Goal: Information Seeking & Learning: Check status

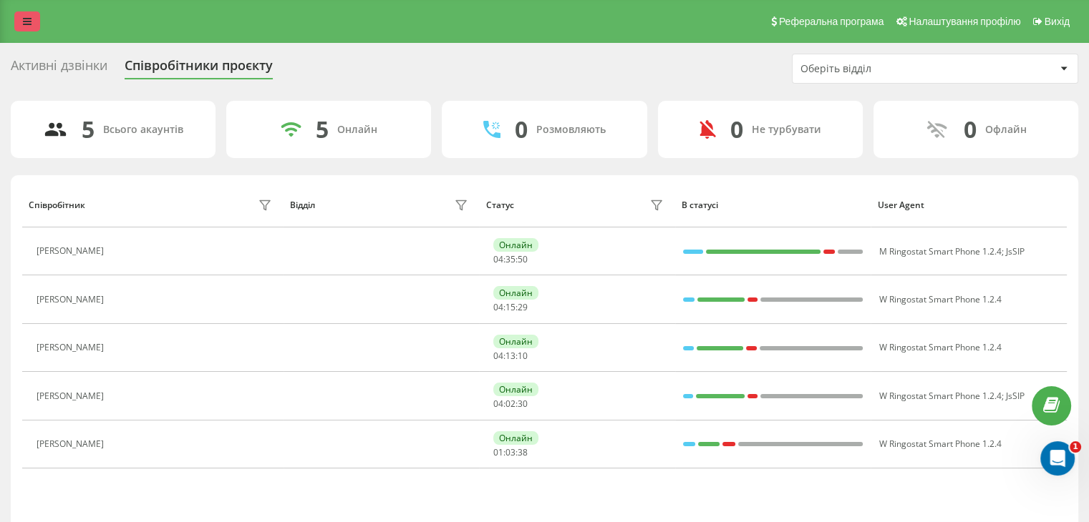
click at [17, 15] on link at bounding box center [27, 21] width 26 height 20
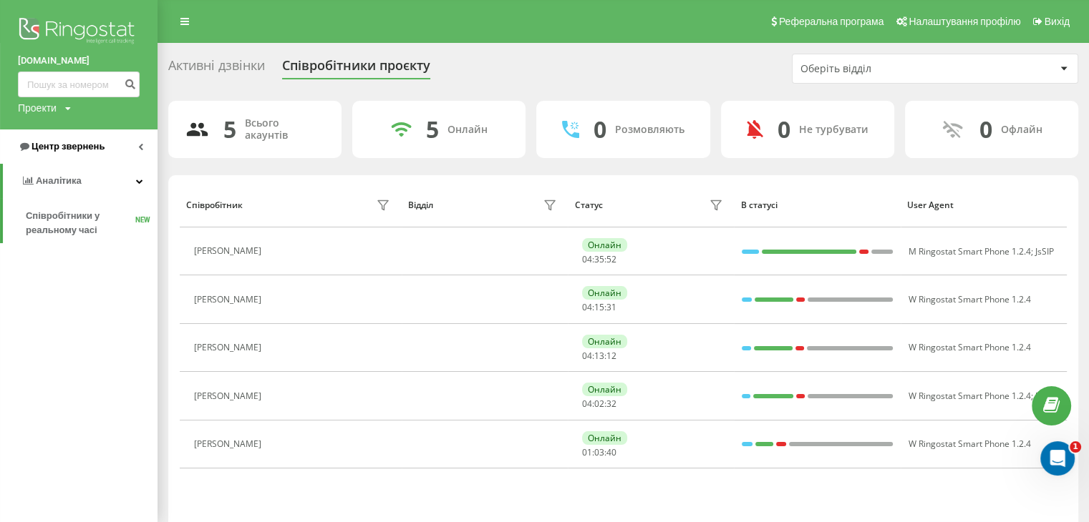
click at [111, 150] on link "Центр звернень" at bounding box center [78, 147] width 157 height 34
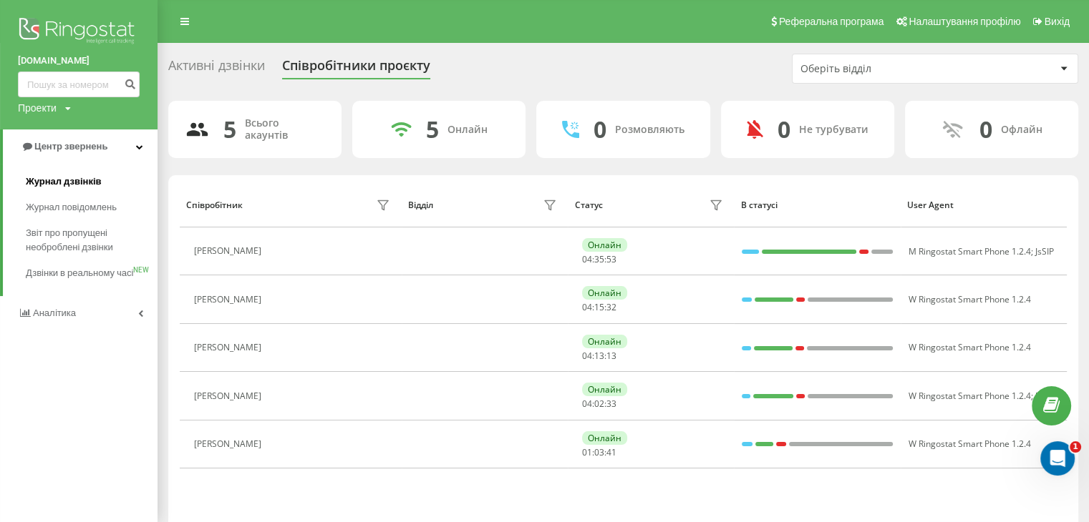
click at [69, 181] on span "Журнал дзвінків" at bounding box center [64, 182] width 76 height 14
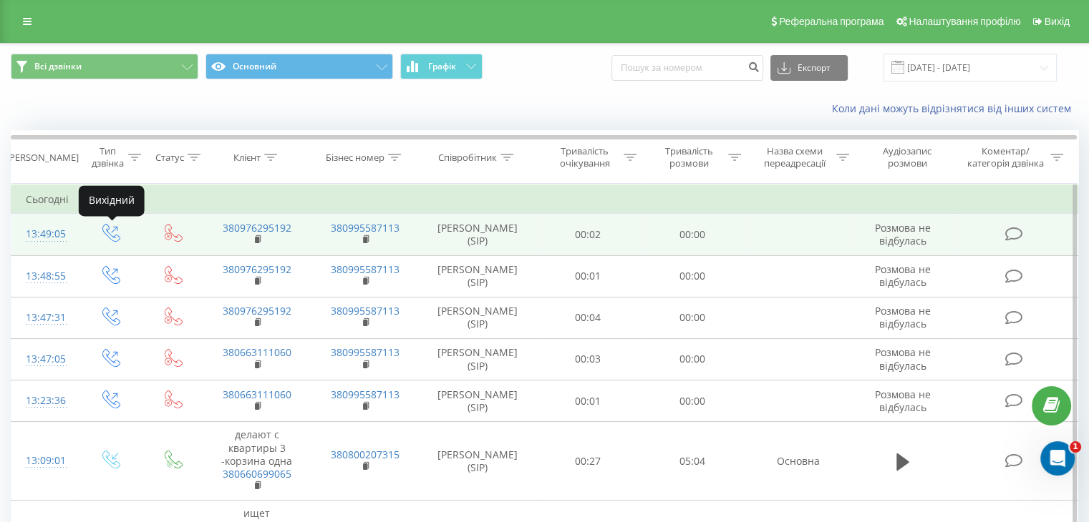
click at [112, 232] on icon at bounding box center [111, 233] width 18 height 18
click at [112, 232] on icon at bounding box center [114, 230] width 6 height 6
click at [271, 227] on link "380976295192" at bounding box center [257, 228] width 69 height 14
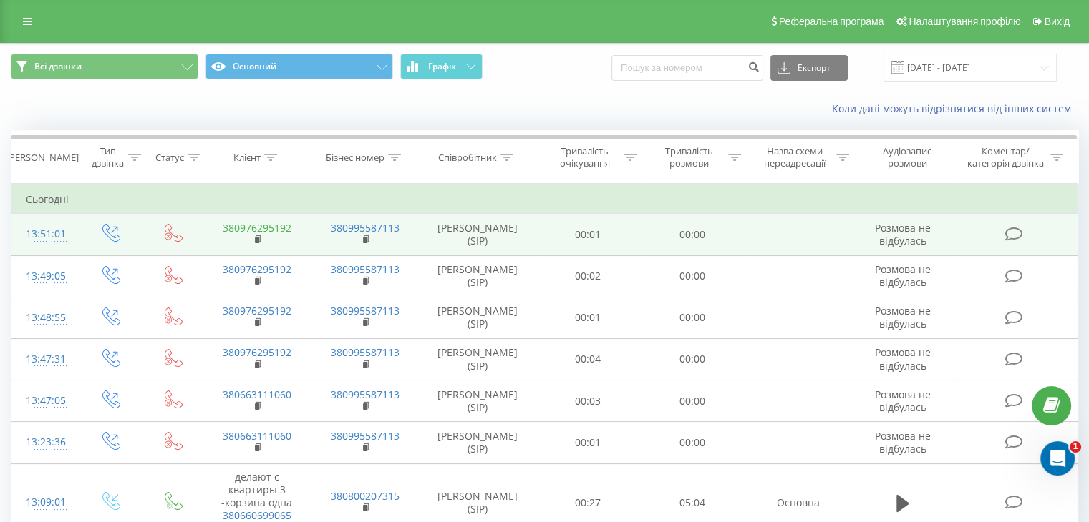
click at [273, 225] on link "380976295192" at bounding box center [257, 228] width 69 height 14
click at [278, 225] on link "380976295192" at bounding box center [257, 228] width 69 height 14
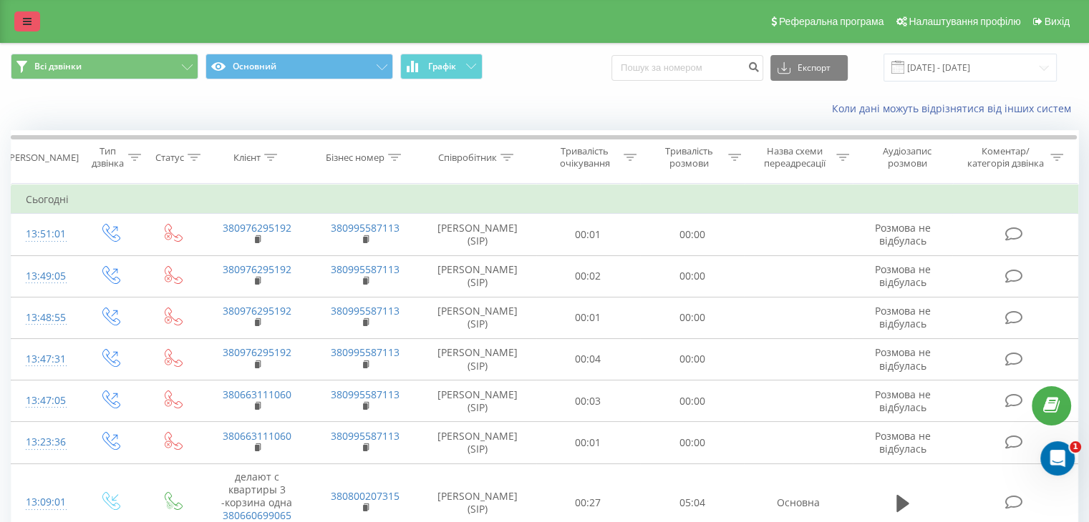
click at [31, 25] on icon at bounding box center [27, 21] width 9 height 10
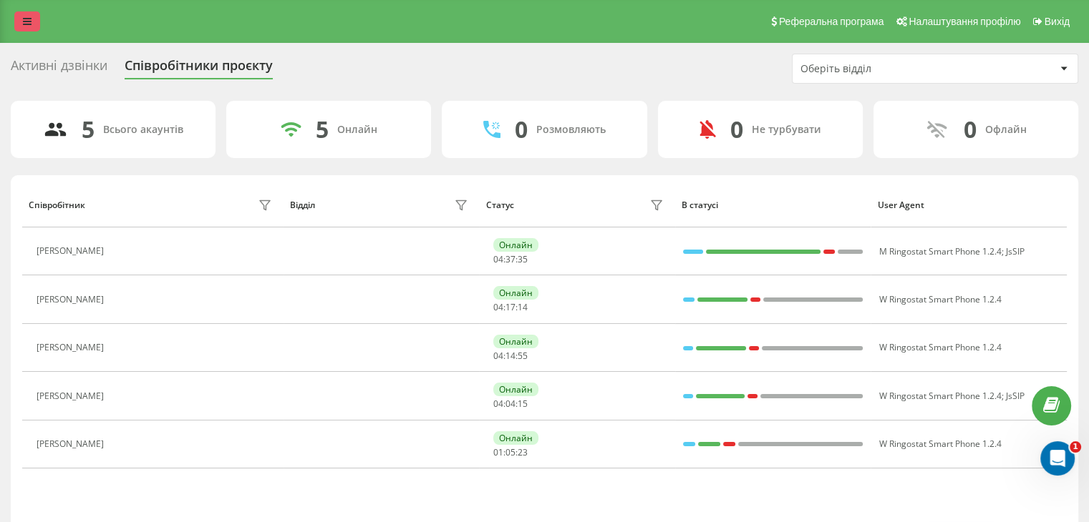
click at [37, 19] on link at bounding box center [27, 21] width 26 height 20
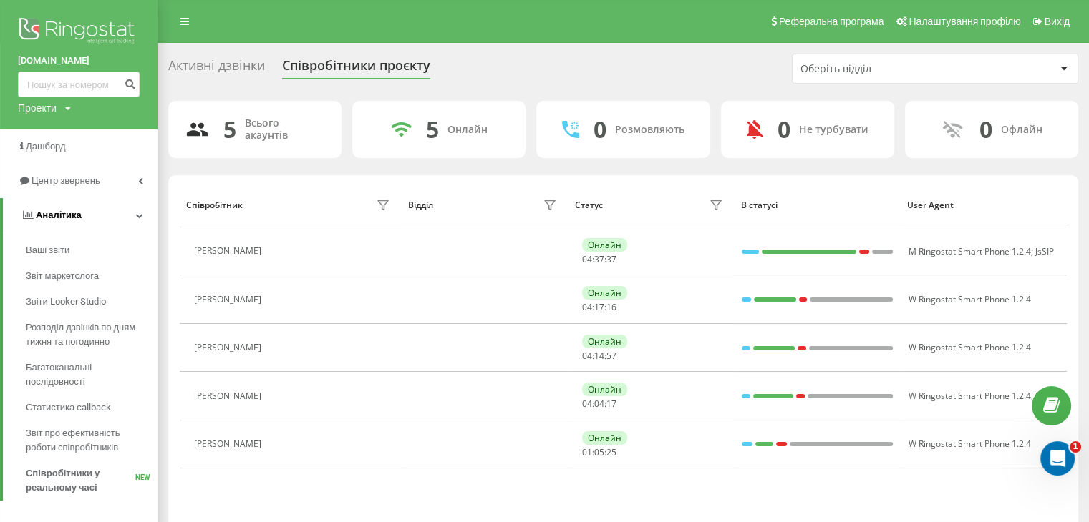
click at [57, 215] on span "Аналiтика" at bounding box center [59, 215] width 46 height 11
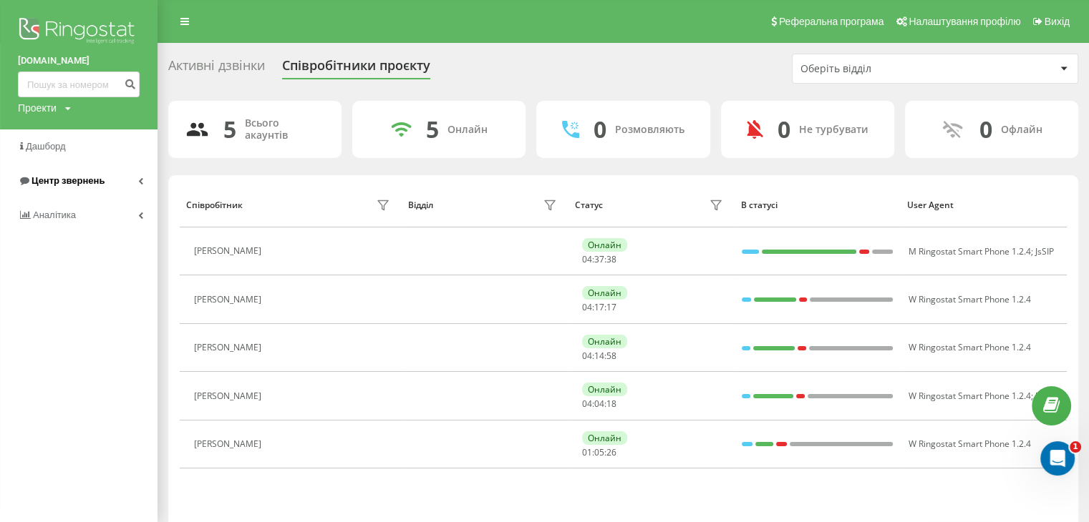
click at [126, 188] on link "Центр звернень" at bounding box center [78, 181] width 157 height 34
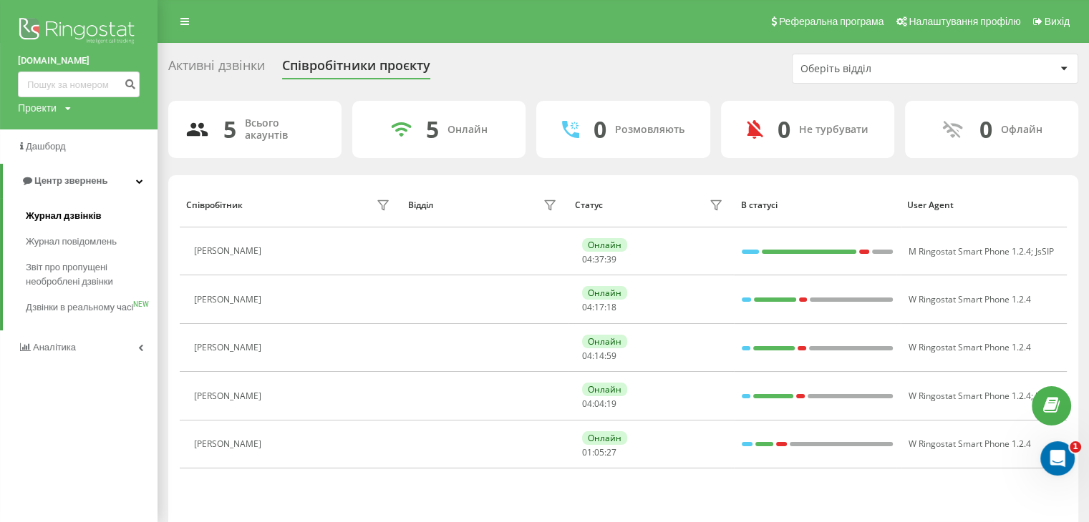
click at [52, 218] on span "Журнал дзвінків" at bounding box center [64, 216] width 76 height 14
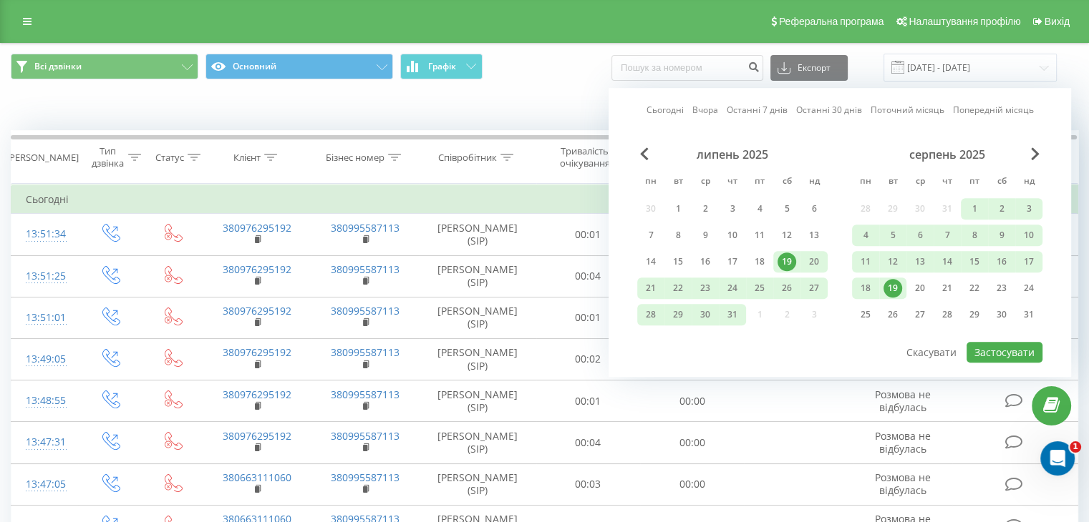
click at [893, 284] on div "19" at bounding box center [892, 288] width 19 height 19
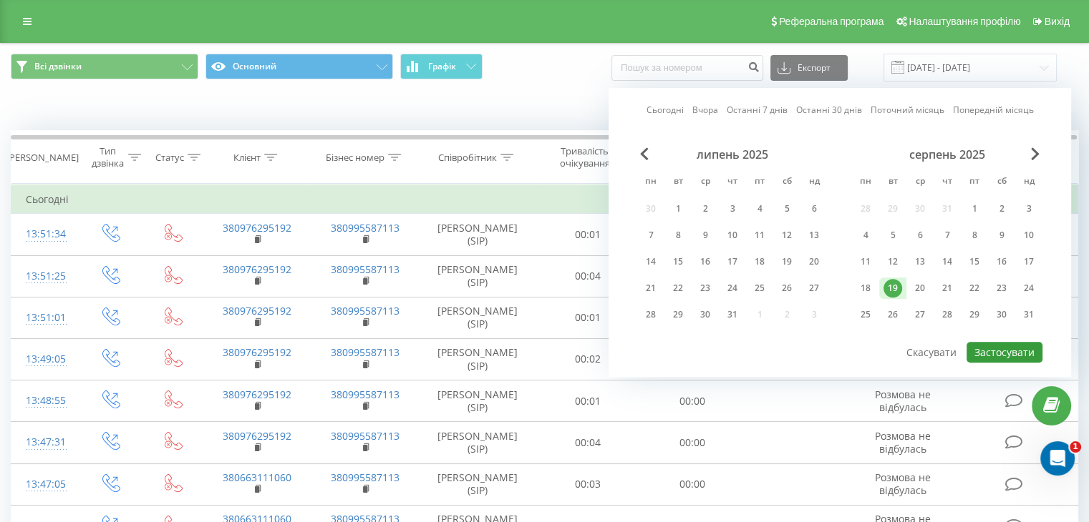
click at [998, 349] on button "Застосувати" at bounding box center [1004, 352] width 76 height 21
type input "[DATE] - [DATE]"
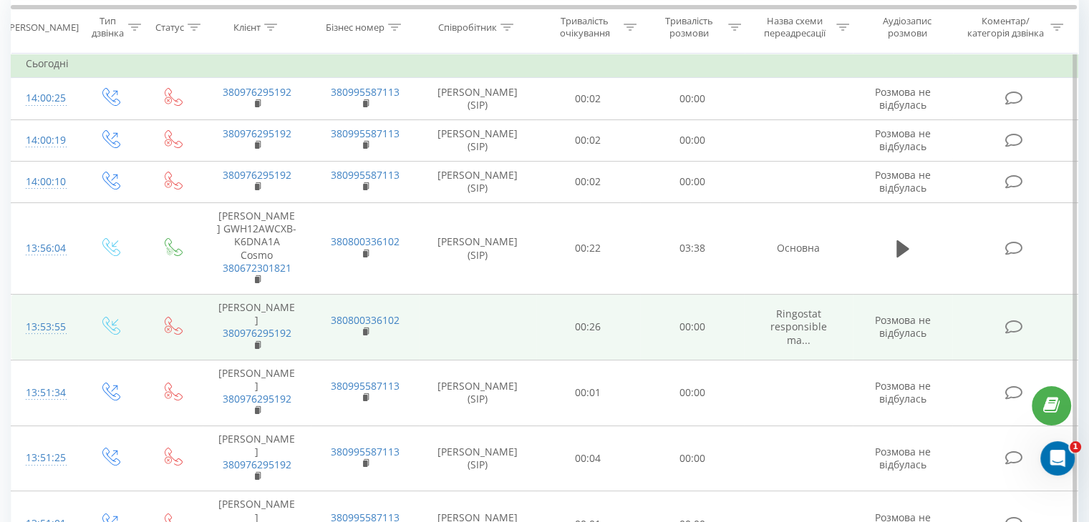
scroll to position [143, 0]
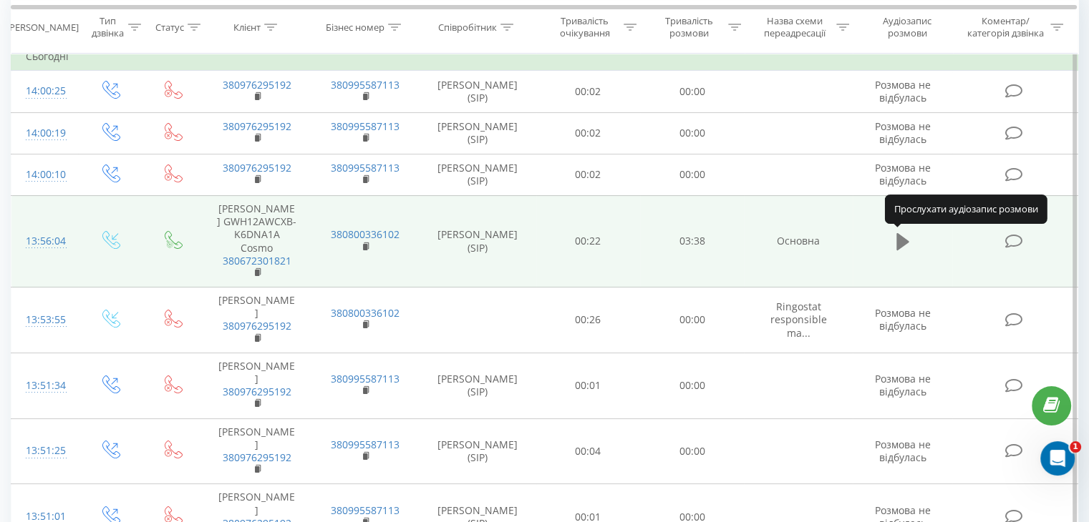
click at [897, 235] on icon at bounding box center [902, 241] width 13 height 17
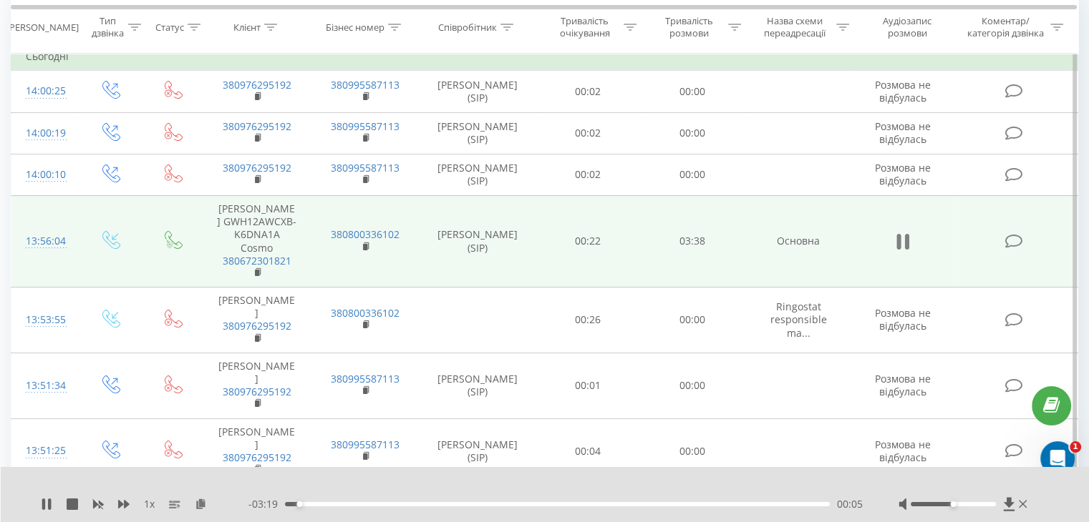
click at [903, 235] on icon at bounding box center [902, 242] width 13 height 20
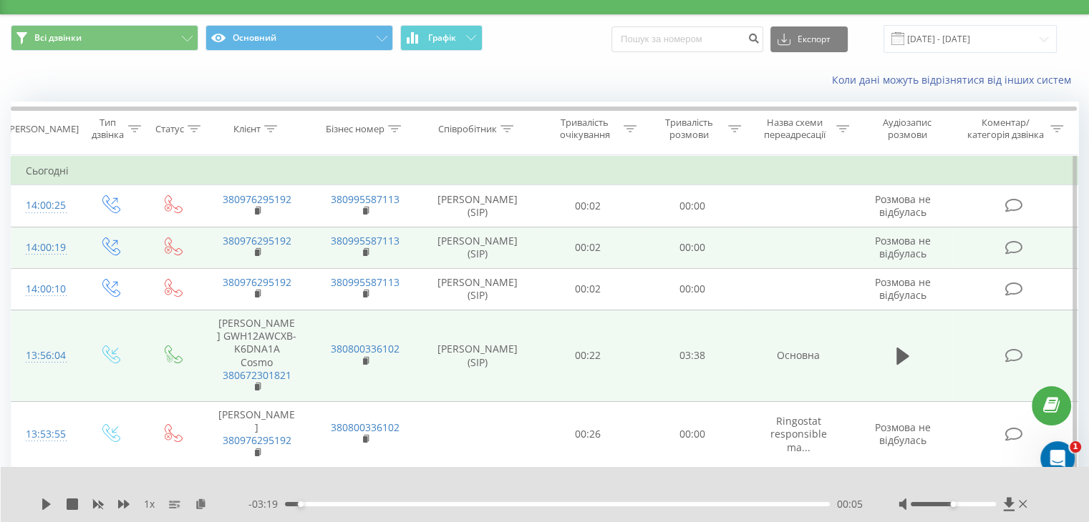
scroll to position [0, 0]
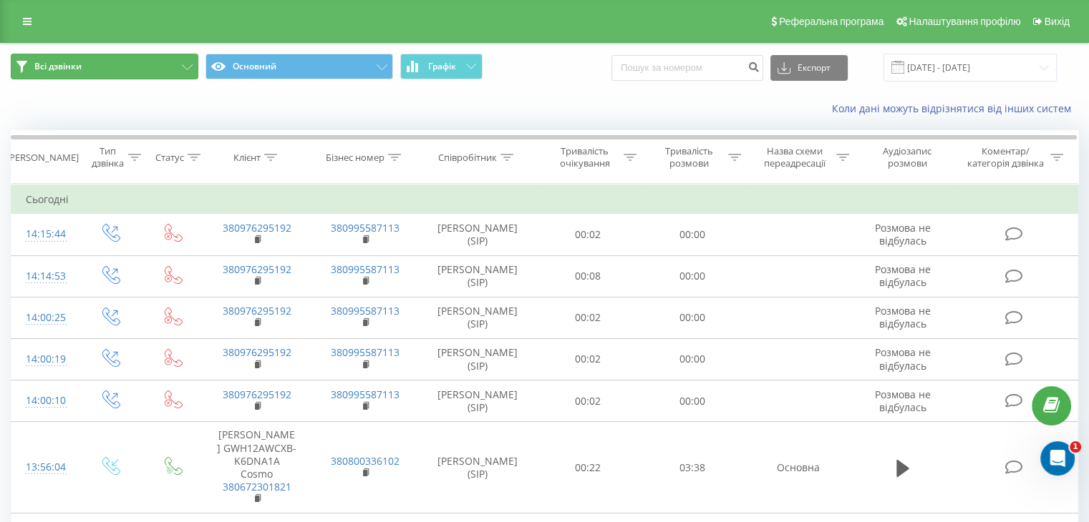
click at [97, 64] on button "Всі дзвінки" at bounding box center [105, 67] width 188 height 26
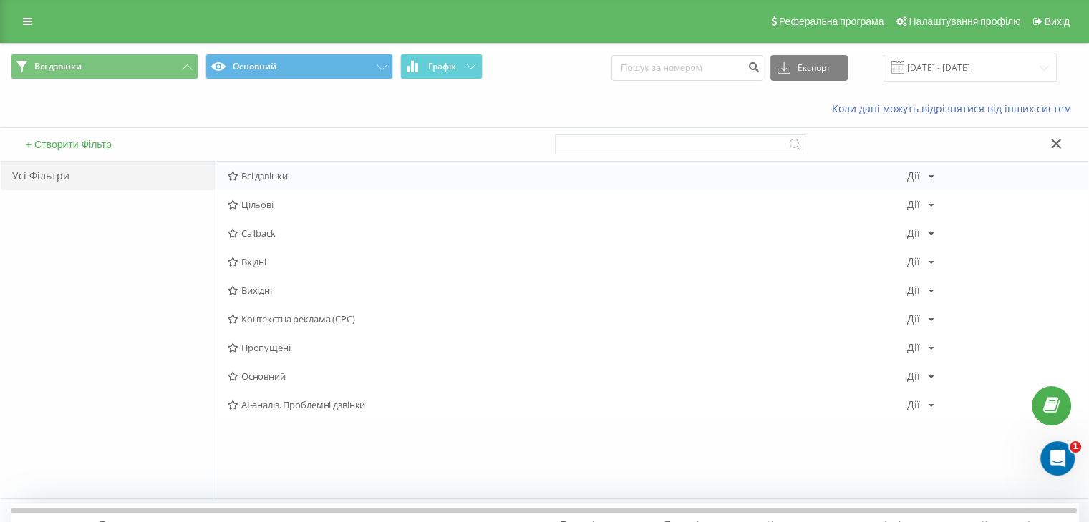
click at [280, 175] on span "Всі дзвінки" at bounding box center [567, 176] width 679 height 10
